Goal: Answer question/provide support

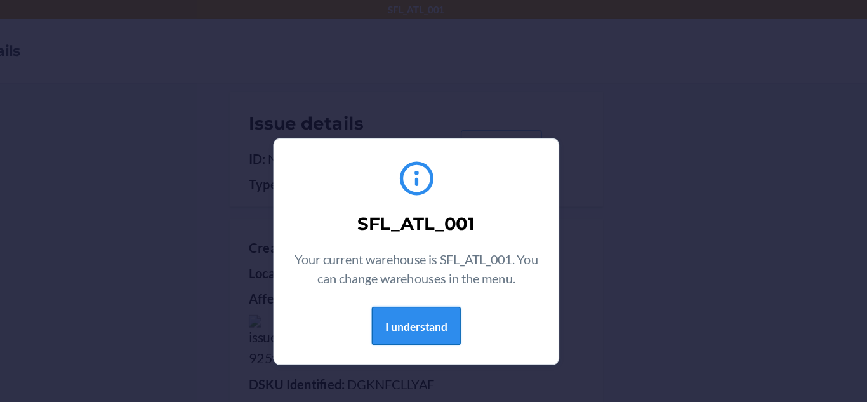
click at [444, 267] on button "I understand" at bounding box center [433, 260] width 71 height 30
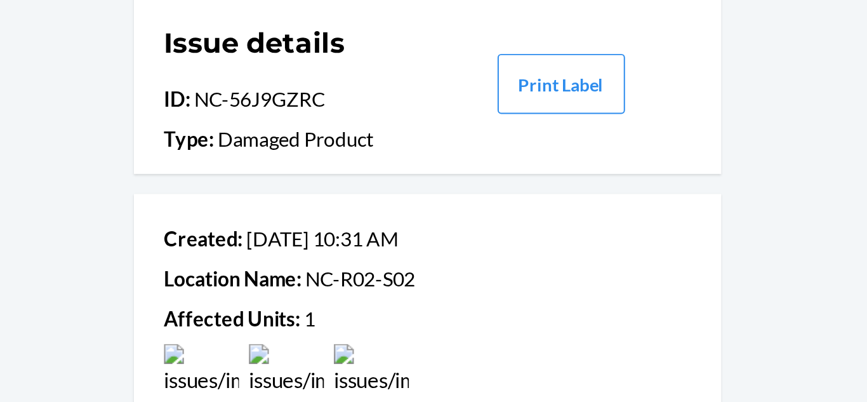
scroll to position [37, 0]
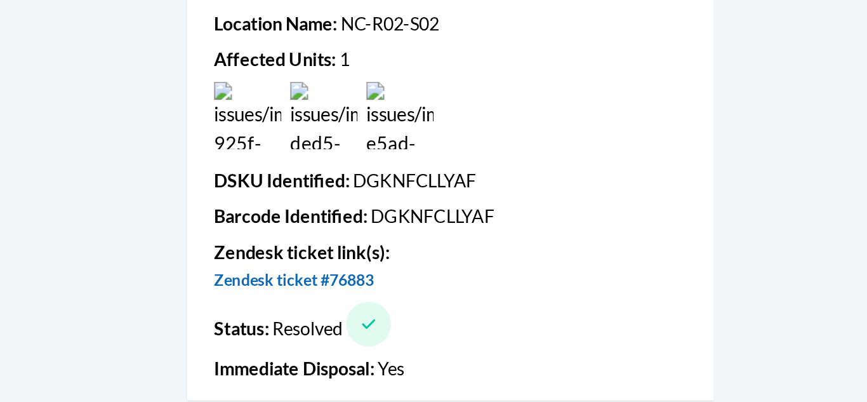
click at [374, 321] on link "Zendesk ticket #76883" at bounding box center [345, 326] width 91 height 11
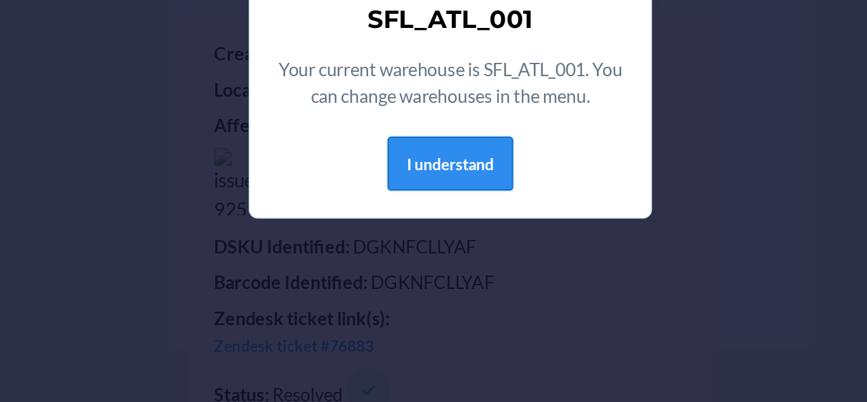
click at [439, 248] on button "I understand" at bounding box center [433, 260] width 71 height 30
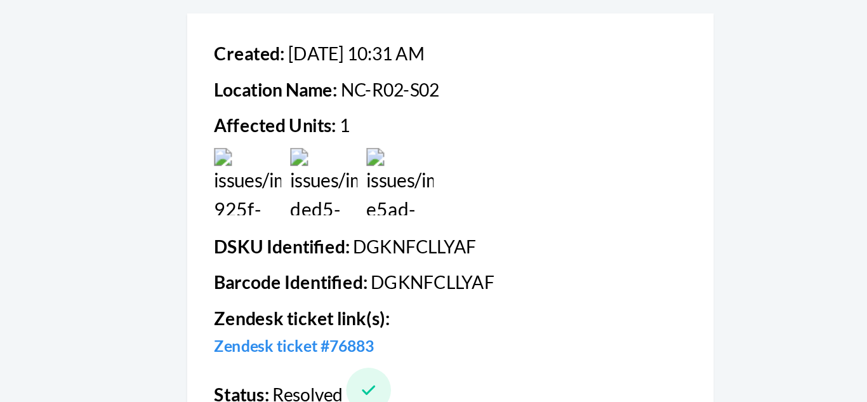
click at [439, 248] on div "Created : Aug 21 10:31 AM Location Name : NC-R02-S02 Affected Units : 1 DSKU Id…" at bounding box center [434, 303] width 268 height 236
